Goal: Task Accomplishment & Management: Use online tool/utility

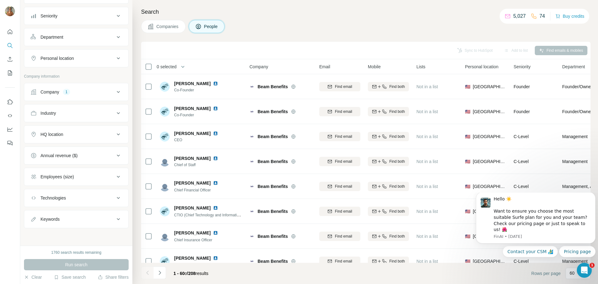
click at [67, 95] on button "Company 1" at bounding box center [76, 91] width 104 height 15
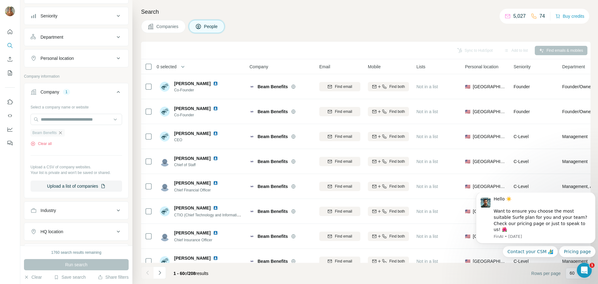
click at [63, 133] on icon "button" at bounding box center [60, 132] width 5 height 5
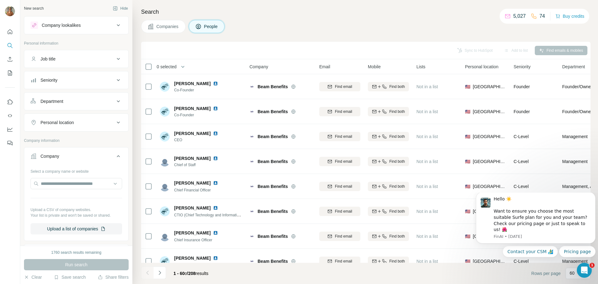
click at [167, 27] on span "Companies" at bounding box center [167, 26] width 23 height 6
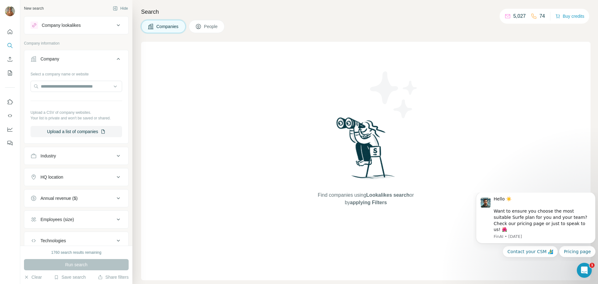
click at [115, 57] on icon at bounding box center [118, 58] width 7 height 7
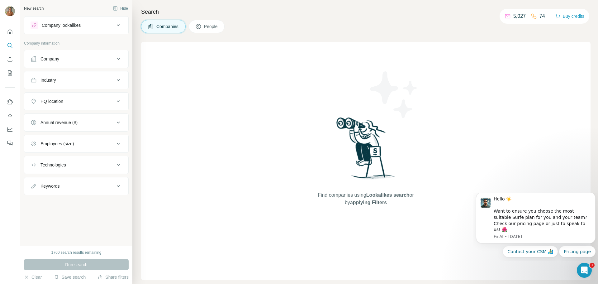
click at [93, 80] on div "Industry" at bounding box center [73, 80] width 84 height 6
click at [70, 96] on input at bounding box center [73, 95] width 77 height 7
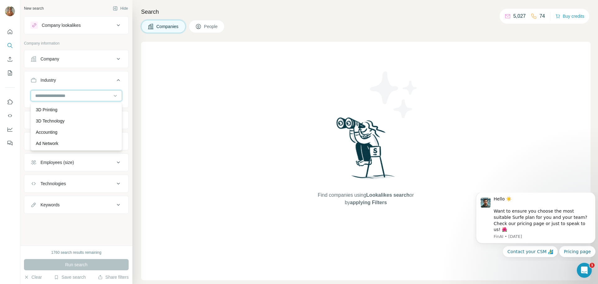
click at [45, 96] on input at bounding box center [73, 95] width 77 height 7
click at [47, 96] on input at bounding box center [73, 95] width 77 height 7
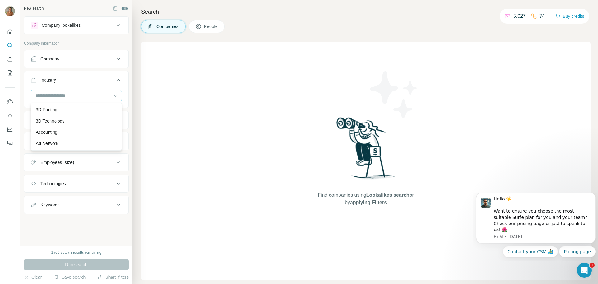
click at [47, 96] on input at bounding box center [73, 95] width 77 height 7
click at [115, 96] on icon at bounding box center [115, 96] width 6 height 6
click at [48, 96] on input at bounding box center [73, 95] width 77 height 7
click at [42, 97] on input at bounding box center [73, 95] width 77 height 7
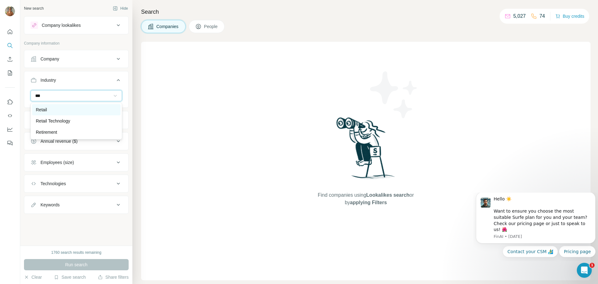
type input "***"
click at [51, 109] on div "Retail" at bounding box center [76, 110] width 81 height 6
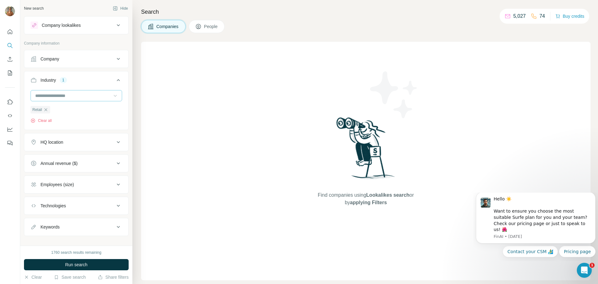
click at [43, 97] on input at bounding box center [73, 95] width 77 height 7
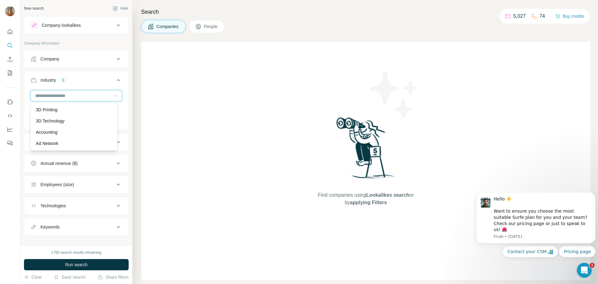
click at [43, 97] on input at bounding box center [73, 95] width 77 height 7
type input "*****"
click at [43, 106] on div "Beauty" at bounding box center [74, 109] width 84 height 11
click at [50, 94] on input at bounding box center [73, 95] width 77 height 7
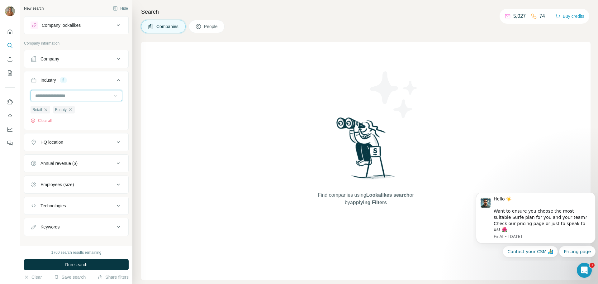
click at [50, 94] on input at bounding box center [73, 95] width 77 height 7
click at [50, 95] on input at bounding box center [73, 95] width 77 height 7
type input "****"
click at [46, 109] on p "Fitness" at bounding box center [43, 110] width 14 height 6
click at [47, 99] on input at bounding box center [73, 95] width 77 height 7
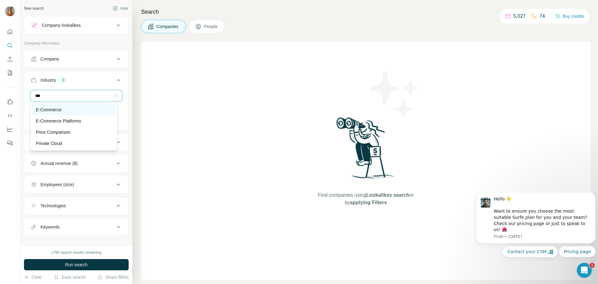
type input "***"
click at [64, 107] on div "E-Commerce" at bounding box center [74, 110] width 76 height 6
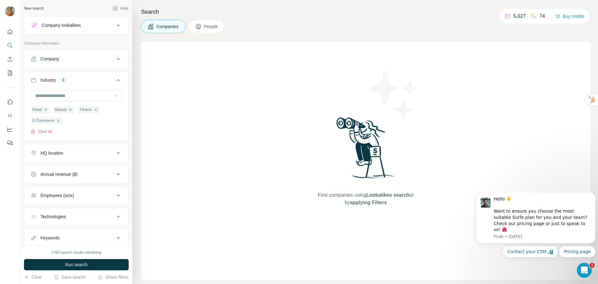
click at [88, 155] on div "HQ location" at bounding box center [73, 153] width 84 height 6
click at [68, 172] on input "text" at bounding box center [77, 168] width 92 height 11
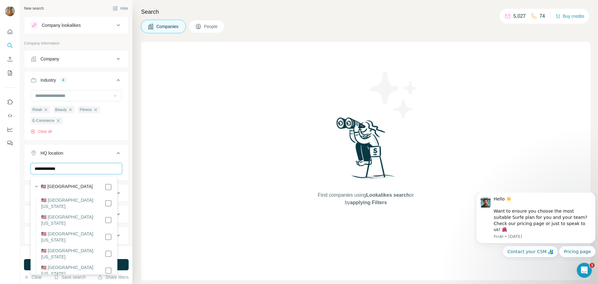
type input "**********"
click at [76, 187] on div "🇺🇸 [GEOGRAPHIC_DATA]" at bounding box center [76, 186] width 71 height 7
click at [115, 155] on icon at bounding box center [118, 152] width 7 height 7
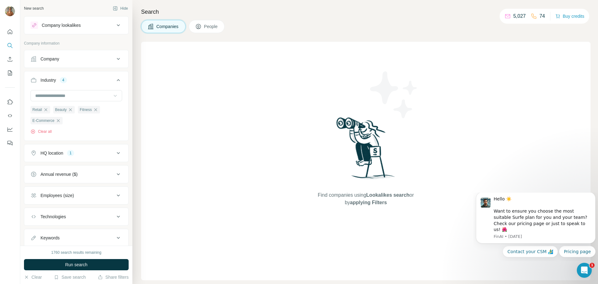
click at [115, 172] on icon at bounding box center [118, 173] width 7 height 7
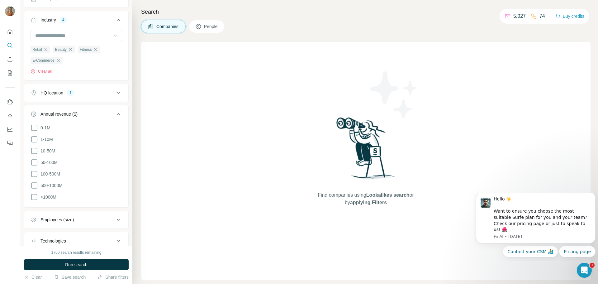
scroll to position [62, 0]
click at [35, 170] on icon at bounding box center [34, 171] width 7 height 7
click at [33, 162] on icon at bounding box center [34, 159] width 7 height 7
click at [117, 112] on icon at bounding box center [118, 112] width 3 height 2
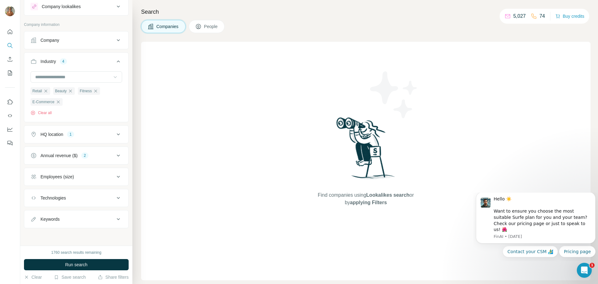
click at [105, 180] on button "Employees (size)" at bounding box center [76, 176] width 104 height 15
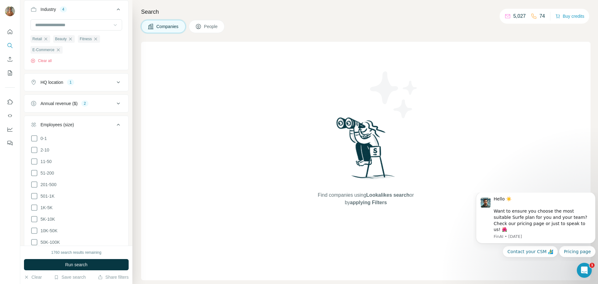
scroll to position [82, 0]
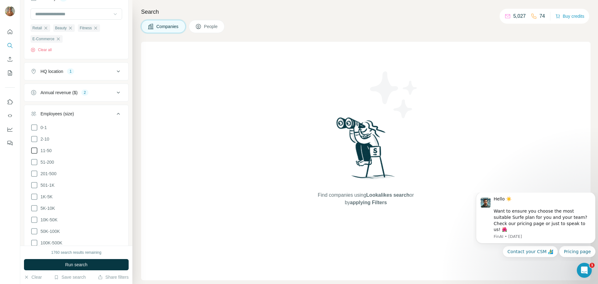
click at [34, 151] on icon at bounding box center [34, 150] width 7 height 7
click at [34, 164] on icon at bounding box center [34, 162] width 6 height 6
click at [33, 175] on icon at bounding box center [34, 173] width 7 height 7
click at [115, 115] on icon at bounding box center [118, 113] width 7 height 7
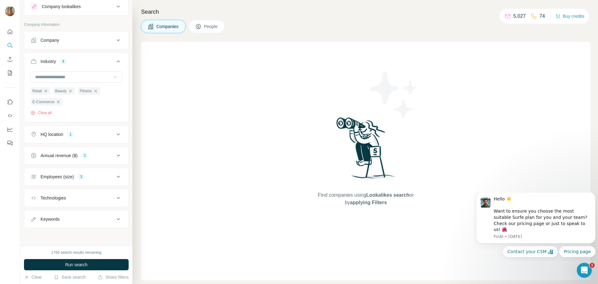
scroll to position [19, 0]
click at [70, 277] on button "Save search" at bounding box center [70, 277] width 32 height 6
click at [41, 263] on button "Run search" at bounding box center [76, 264] width 105 height 11
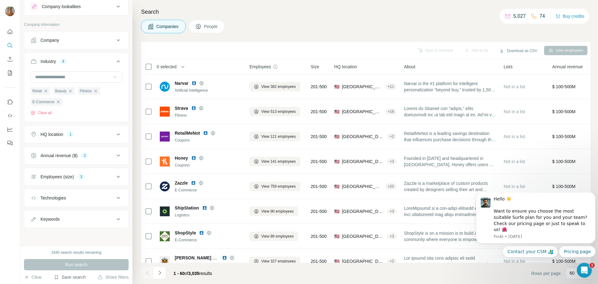
click at [64, 278] on button "Save search" at bounding box center [70, 277] width 32 height 6
click at [77, 258] on div "Save search" at bounding box center [88, 253] width 66 height 12
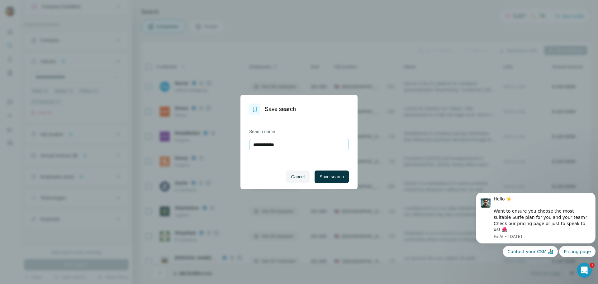
click at [293, 144] on input "**********" at bounding box center [299, 144] width 100 height 11
type input "**********"
click at [331, 178] on span "Save search" at bounding box center [332, 177] width 24 height 6
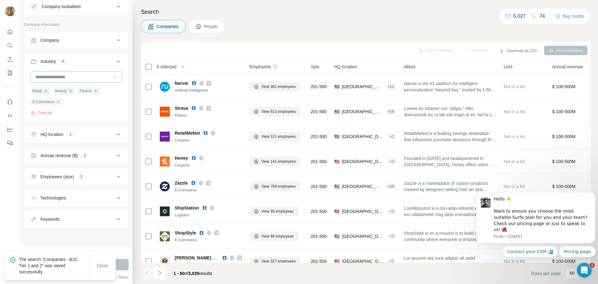
click at [70, 79] on input at bounding box center [73, 77] width 77 height 7
type input "*****"
click at [67, 98] on div "Hospitality" at bounding box center [74, 101] width 76 height 6
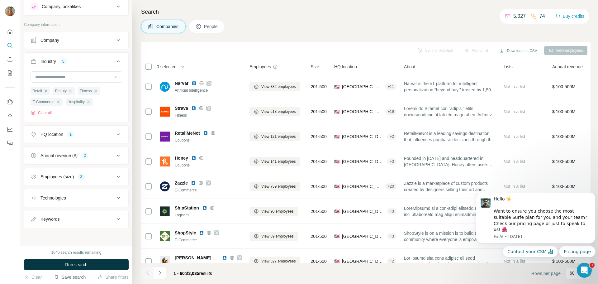
click at [66, 278] on button "Save search" at bounding box center [70, 277] width 32 height 6
click at [78, 265] on div "View my saved searches" at bounding box center [88, 266] width 66 height 12
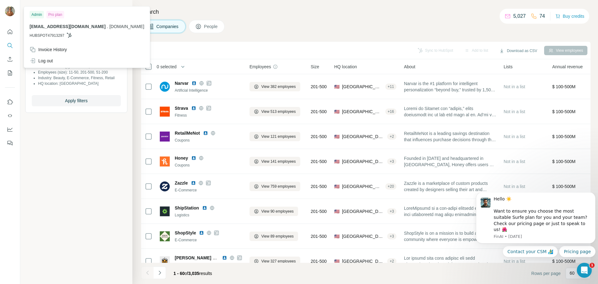
click at [63, 167] on section "**********" at bounding box center [76, 142] width 112 height 284
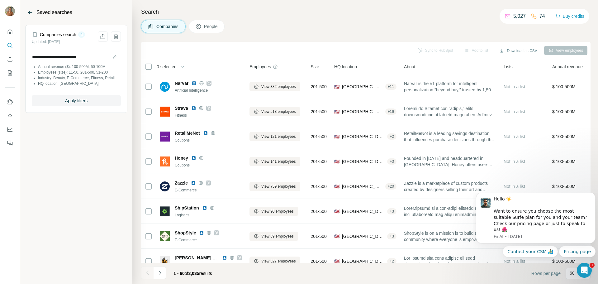
click at [29, 13] on icon "Back" at bounding box center [30, 12] width 6 height 6
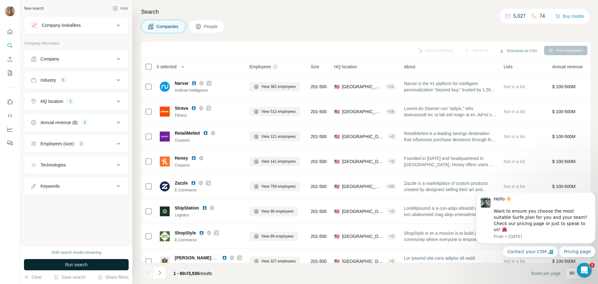
click at [90, 266] on button "Run search" at bounding box center [76, 264] width 105 height 11
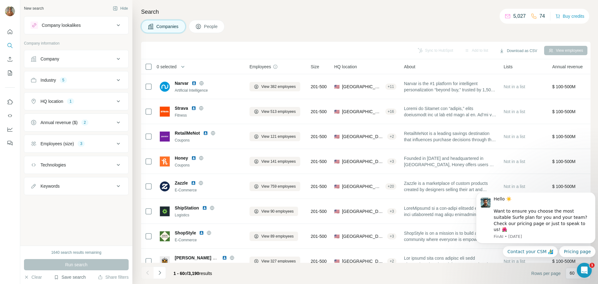
click at [71, 277] on button "Save search" at bounding box center [70, 277] width 32 height 6
click at [79, 254] on div "Save search" at bounding box center [88, 253] width 66 height 12
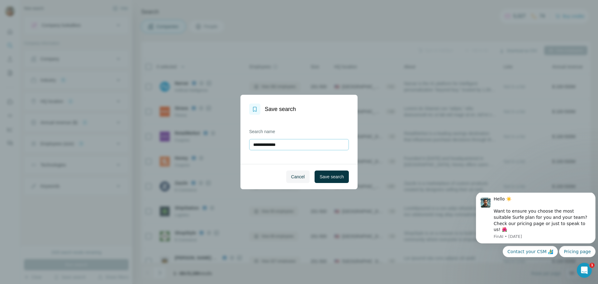
type input "**********"
click at [325, 175] on span "Save search" at bounding box center [332, 177] width 24 height 6
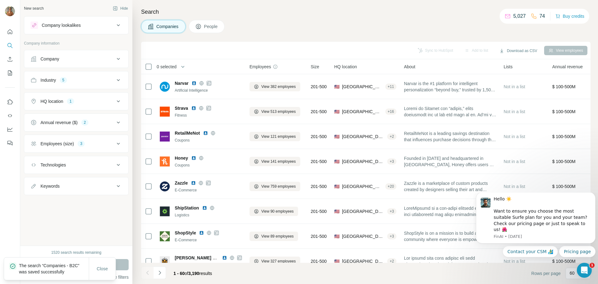
click at [124, 278] on button "Share filters" at bounding box center [113, 277] width 31 height 6
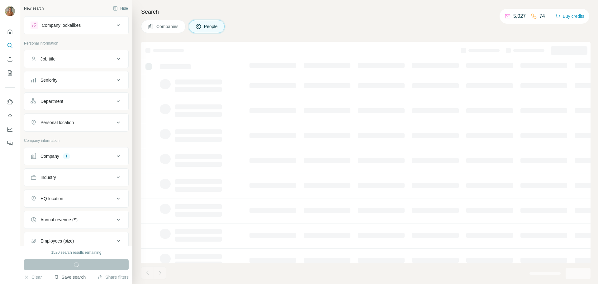
click at [70, 277] on button "Save search" at bounding box center [70, 277] width 32 height 6
